Goal: Task Accomplishment & Management: Use online tool/utility

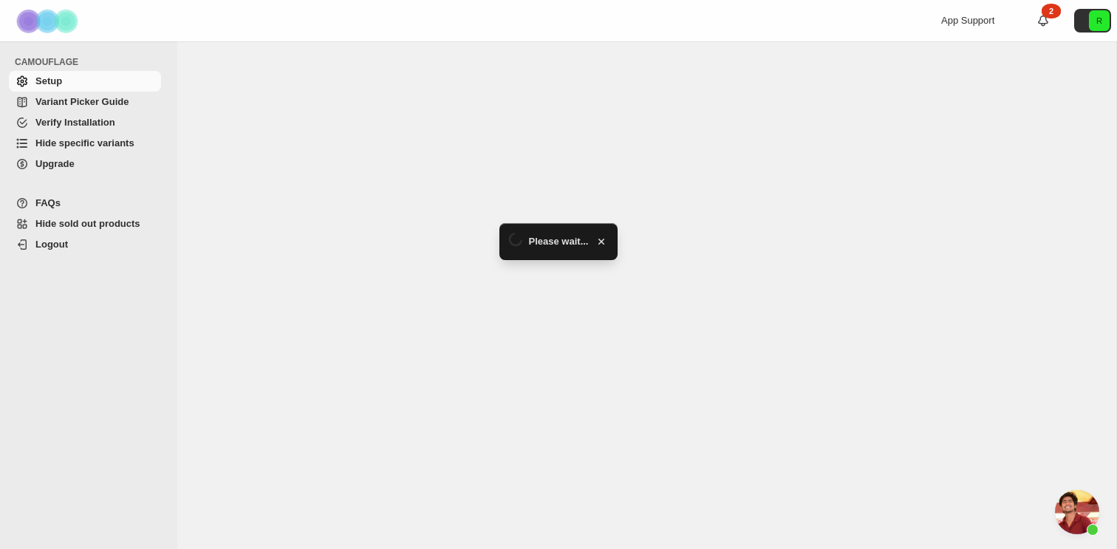
scroll to position [5055, 0]
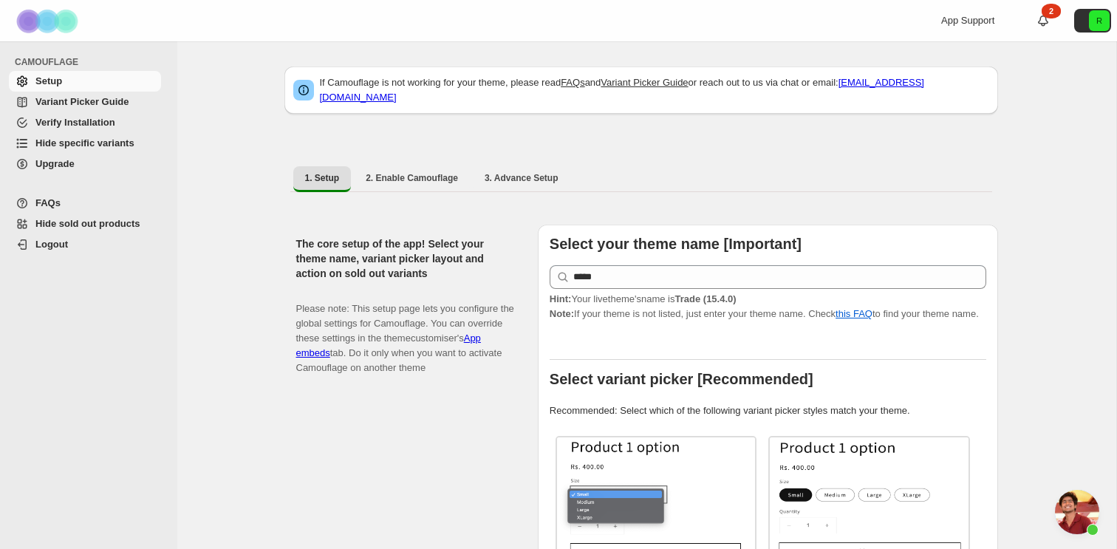
click at [102, 139] on span "Hide specific variants" at bounding box center [84, 142] width 99 height 11
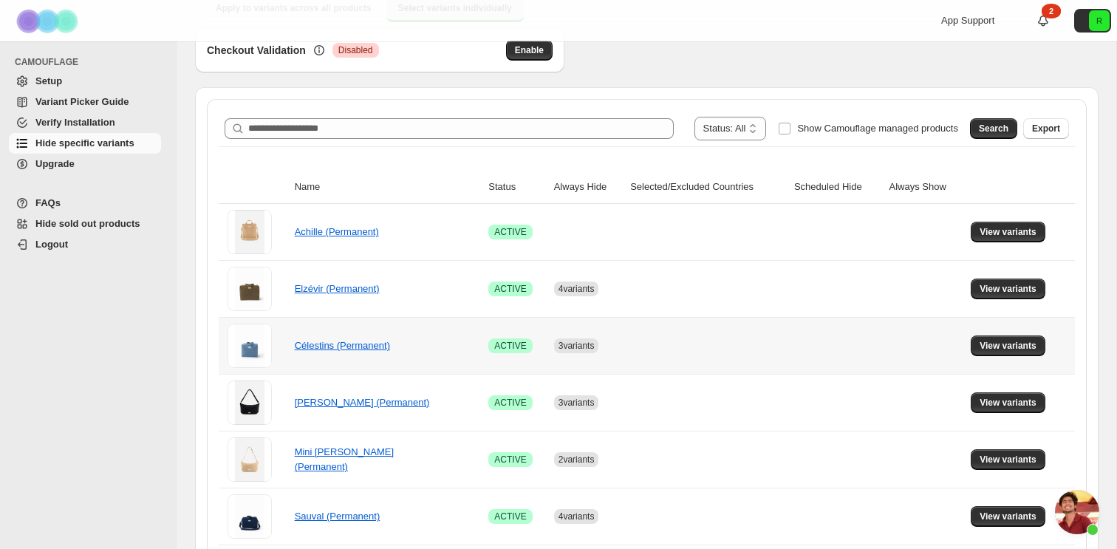
scroll to position [144, 0]
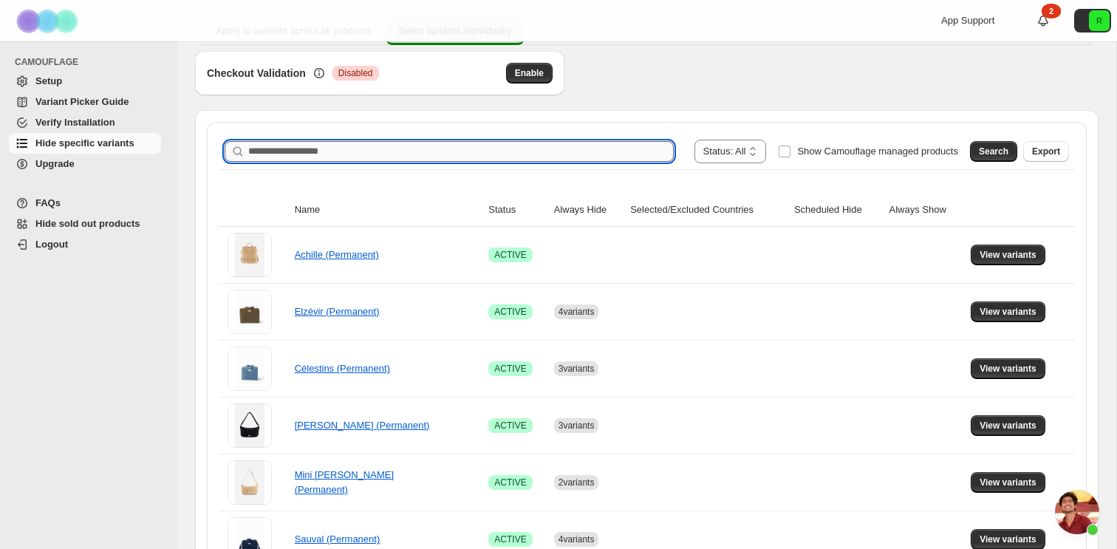
click at [477, 160] on input "Search product name" at bounding box center [461, 151] width 426 height 21
type input "*********"
click at [996, 151] on span "Search" at bounding box center [994, 152] width 30 height 12
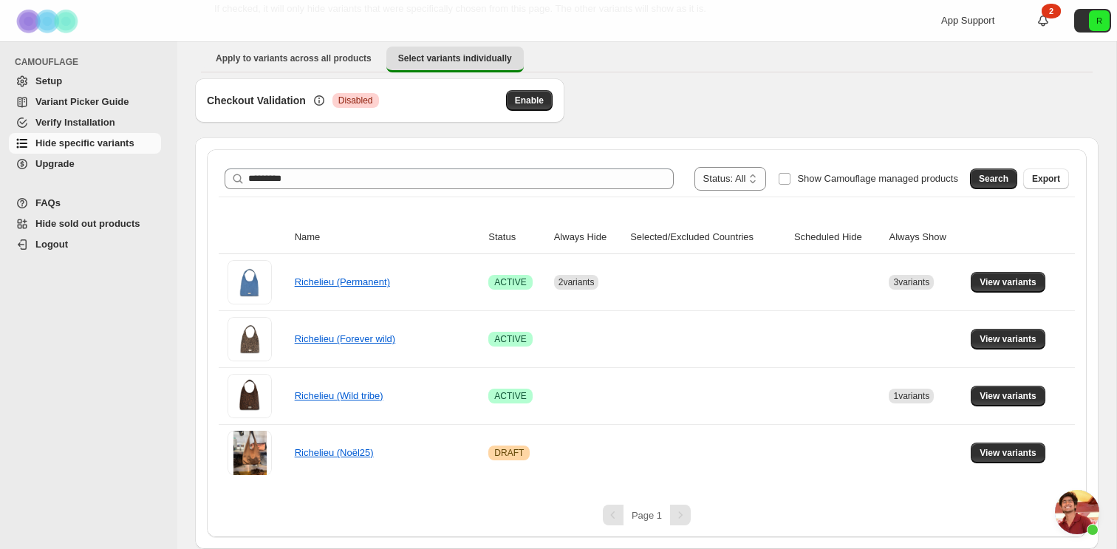
scroll to position [117, 0]
click at [1026, 387] on button "View variants" at bounding box center [1008, 396] width 75 height 21
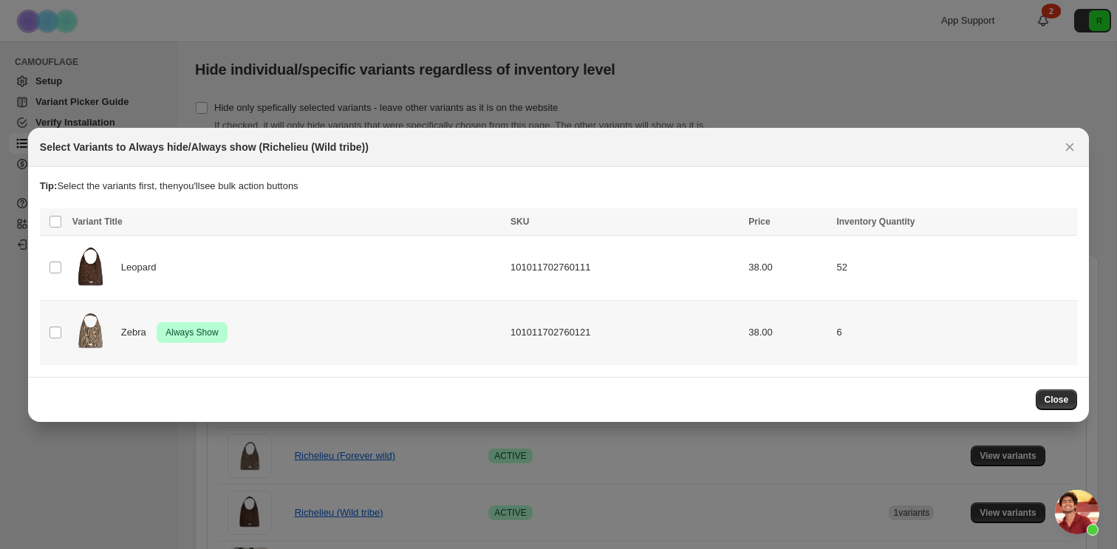
scroll to position [0, 0]
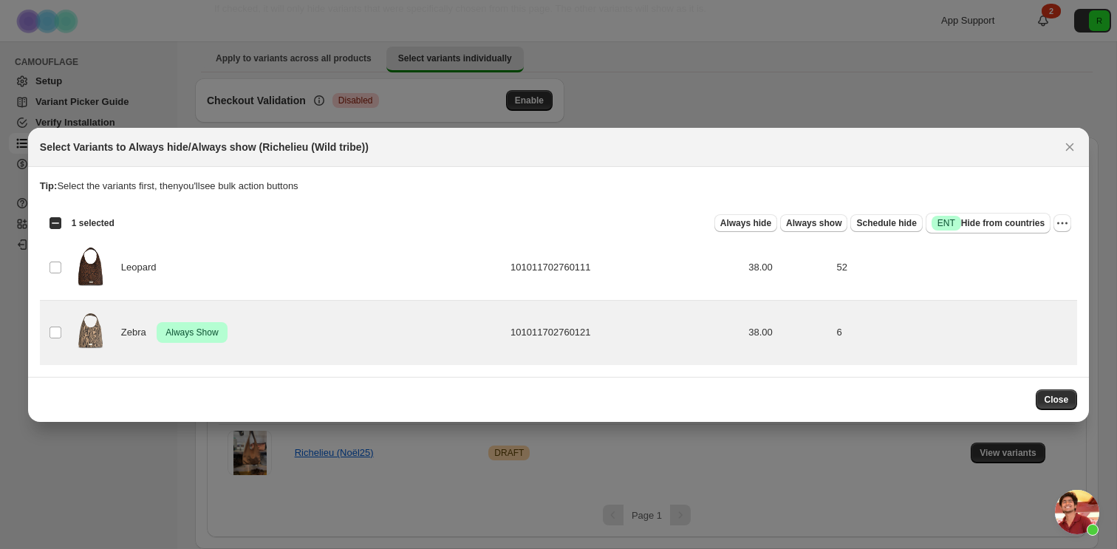
click at [1077, 225] on div "Select all 2 product variants 1 selected Always hide Always show Schedule hide …" at bounding box center [559, 223] width 1038 height 30
click at [1066, 224] on icon "More actions" at bounding box center [1062, 223] width 15 height 15
drag, startPoint x: 993, startPoint y: 250, endPoint x: 994, endPoint y: 268, distance: 18.5
click at [994, 268] on ul "Undo always hide Undo always show Undo scheduled hide Undo hide from countries" at bounding box center [1009, 289] width 116 height 99
click at [994, 268] on button "Undo always show" at bounding box center [1009, 277] width 116 height 24
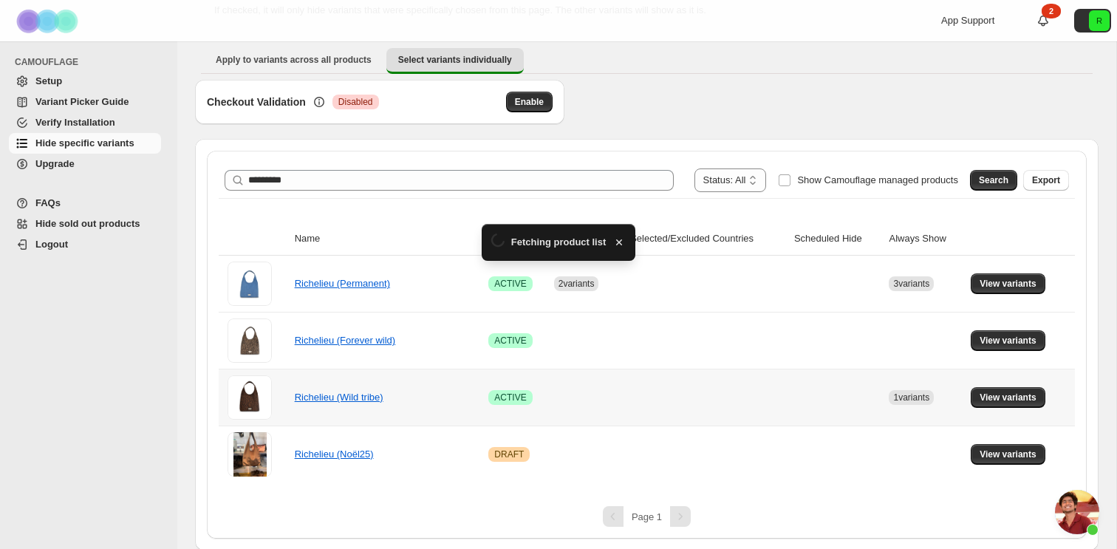
scroll to position [117, 0]
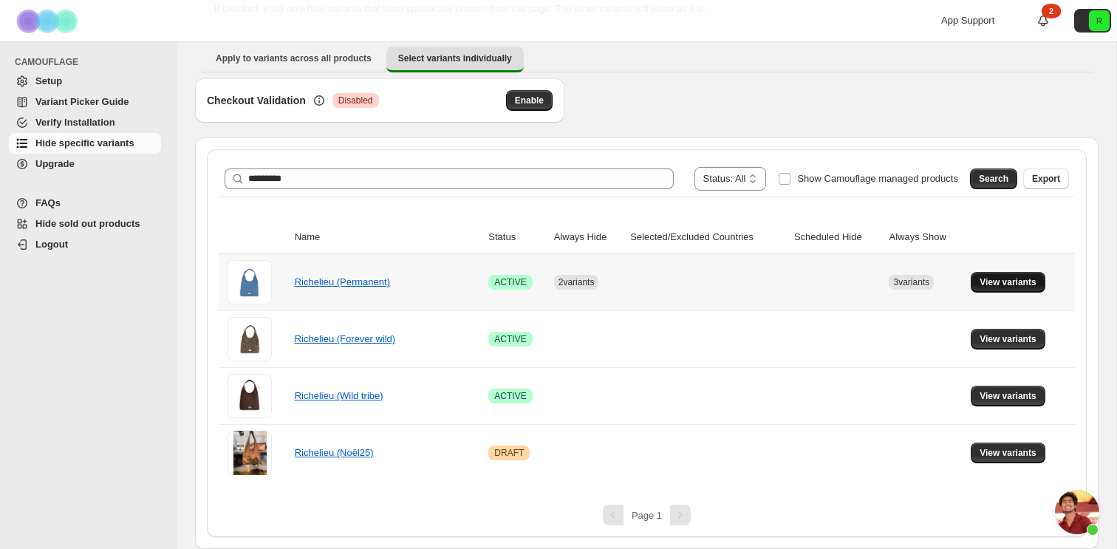
click at [990, 278] on span "View variants" at bounding box center [1008, 282] width 57 height 12
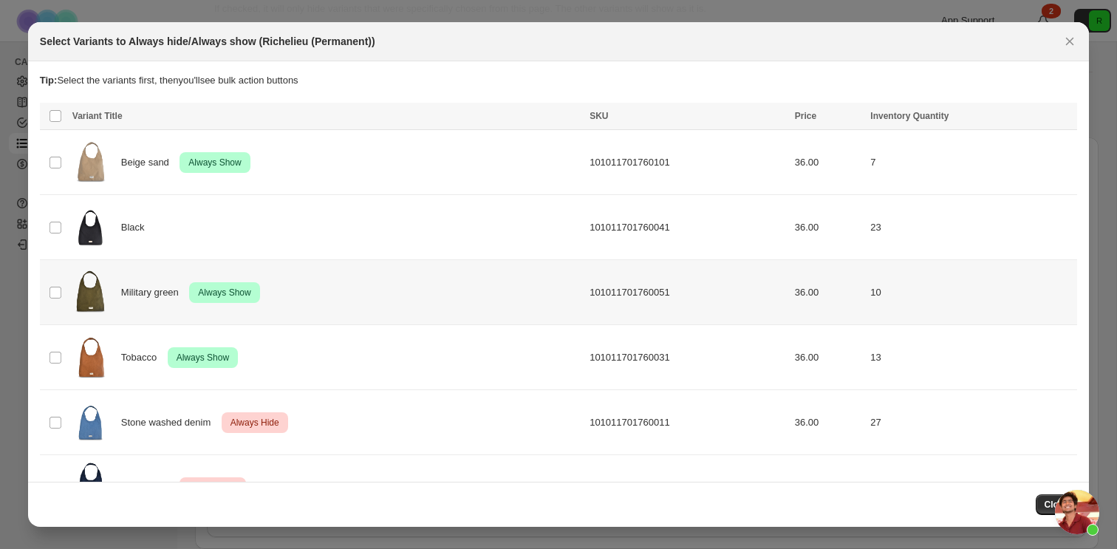
scroll to position [0, 0]
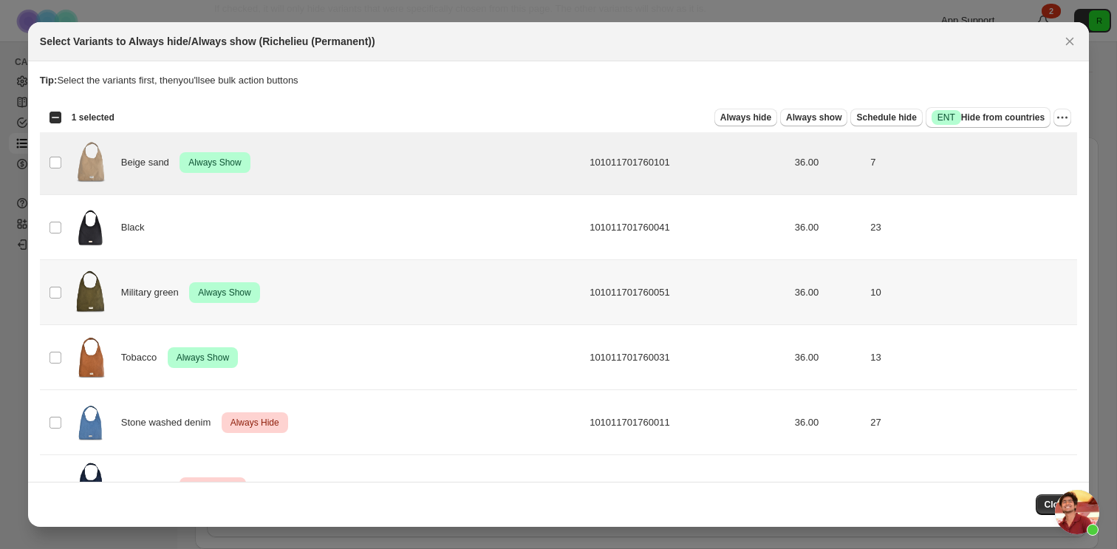
click at [55, 309] on td "Select product variant" at bounding box center [54, 292] width 28 height 65
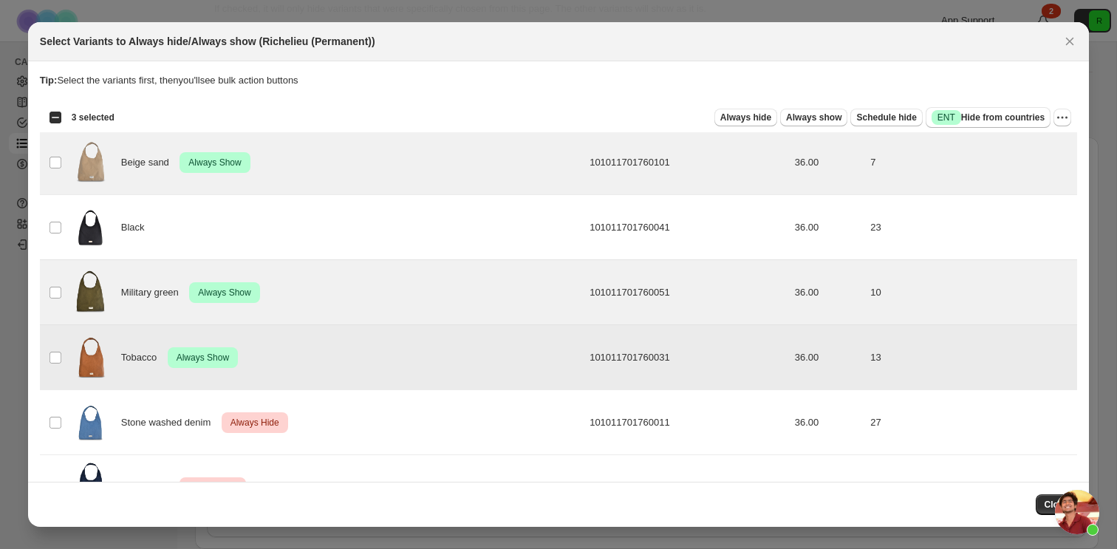
scroll to position [50, 0]
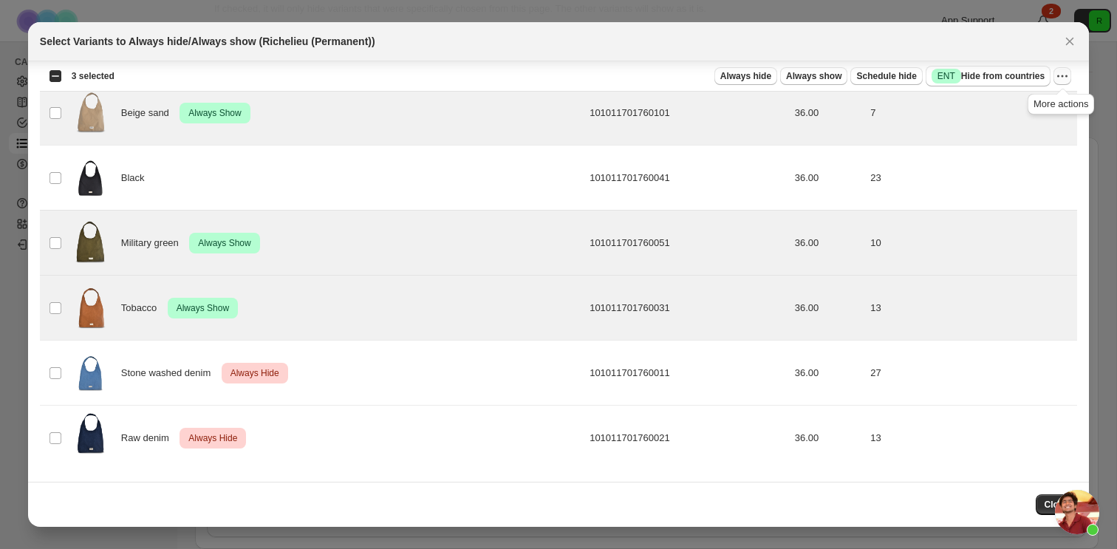
click at [1064, 75] on icon "More actions" at bounding box center [1062, 76] width 15 height 15
click at [1005, 129] on span "Undo always show" at bounding box center [995, 130] width 80 height 11
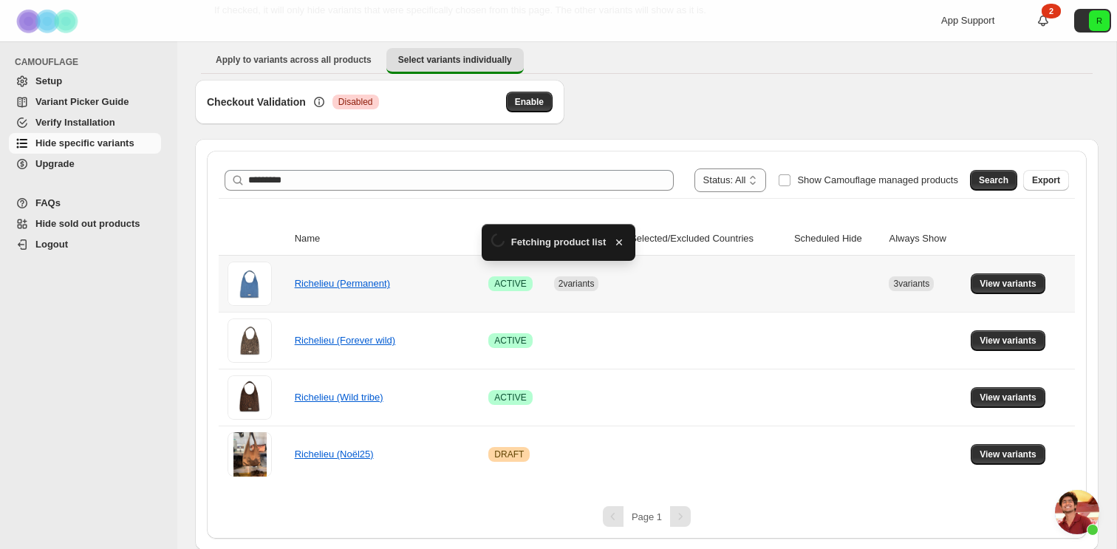
scroll to position [117, 0]
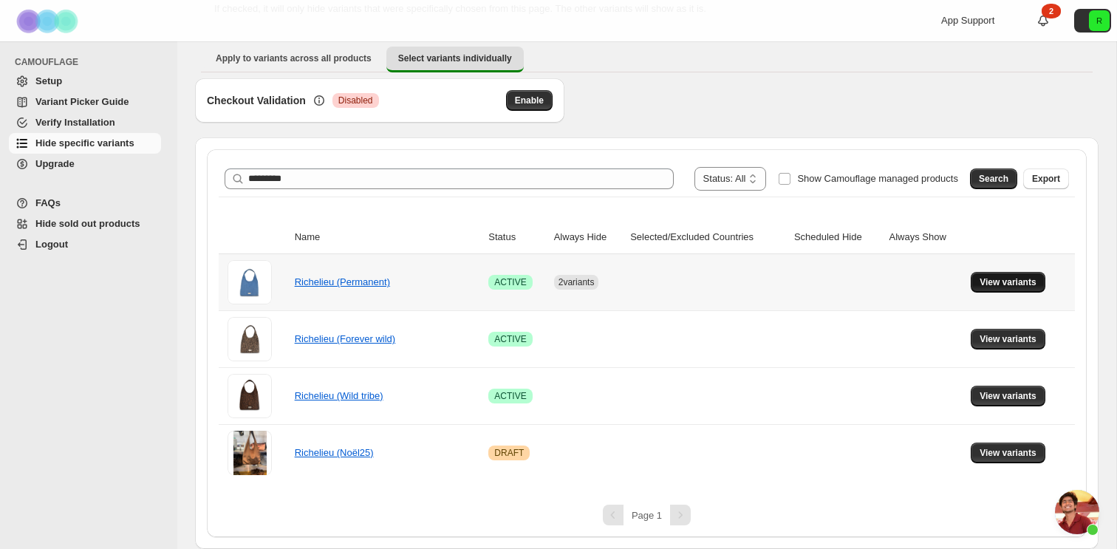
click at [1009, 282] on span "View variants" at bounding box center [1008, 282] width 57 height 12
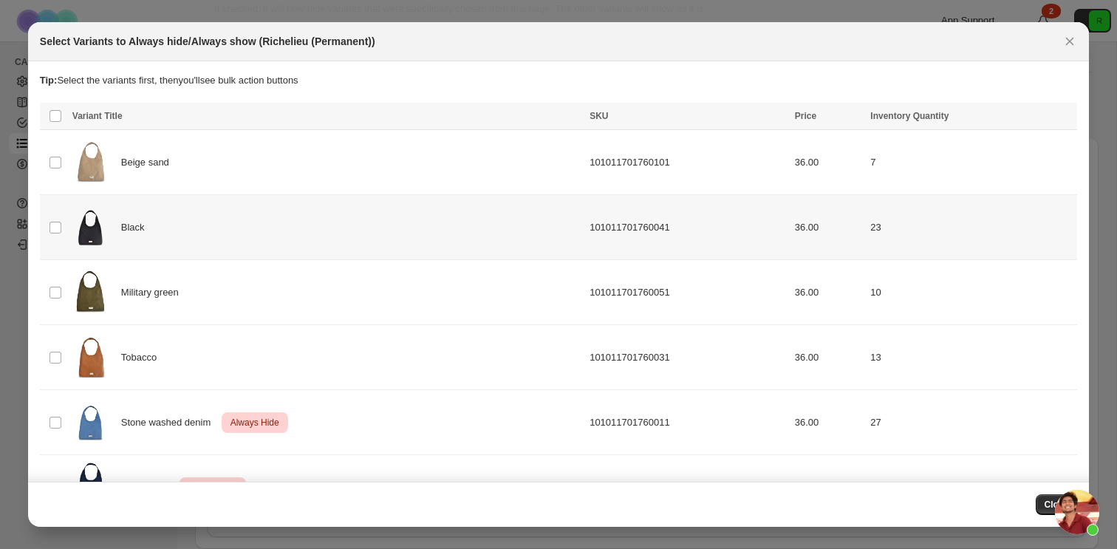
scroll to position [50, 0]
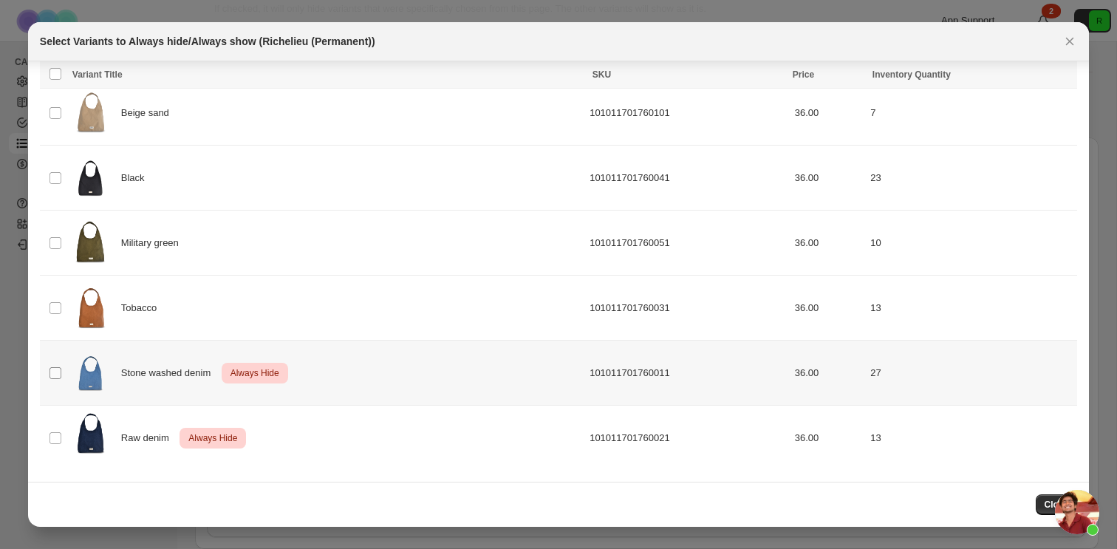
click at [60, 367] on span ":r1h:" at bounding box center [55, 373] width 13 height 13
click at [57, 443] on span ":r1h:" at bounding box center [55, 438] width 13 height 13
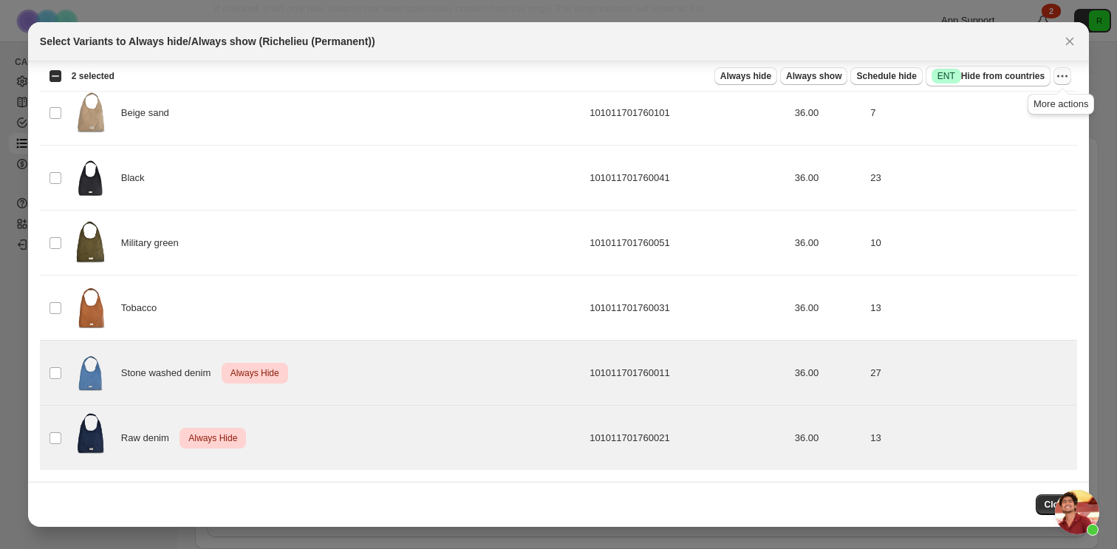
click at [1059, 82] on icon "More actions" at bounding box center [1062, 76] width 15 height 15
click at [1024, 108] on span "Undo always hide" at bounding box center [993, 105] width 76 height 11
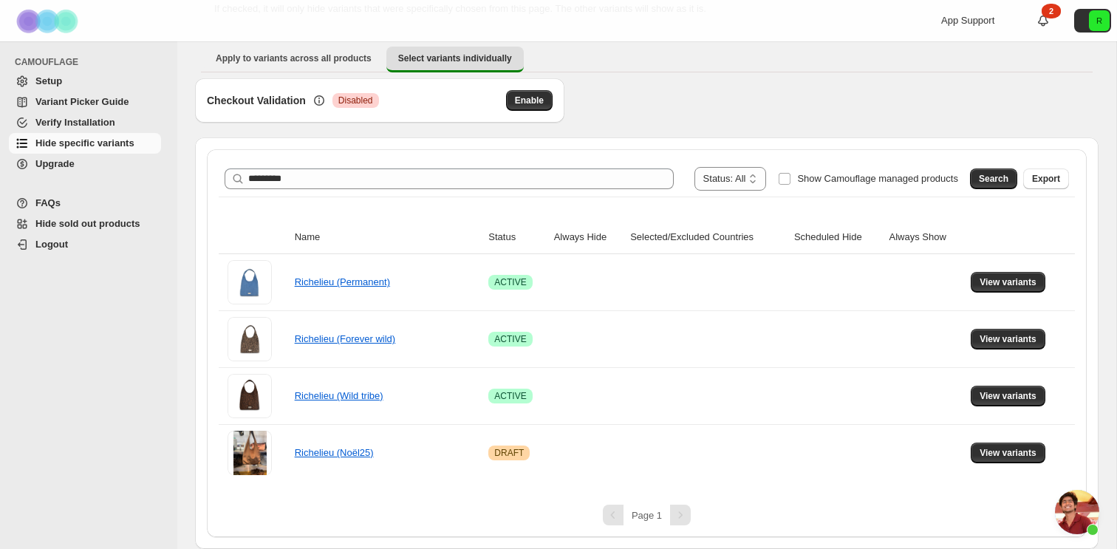
scroll to position [0, 0]
